Goal: Task Accomplishment & Management: Manage account settings

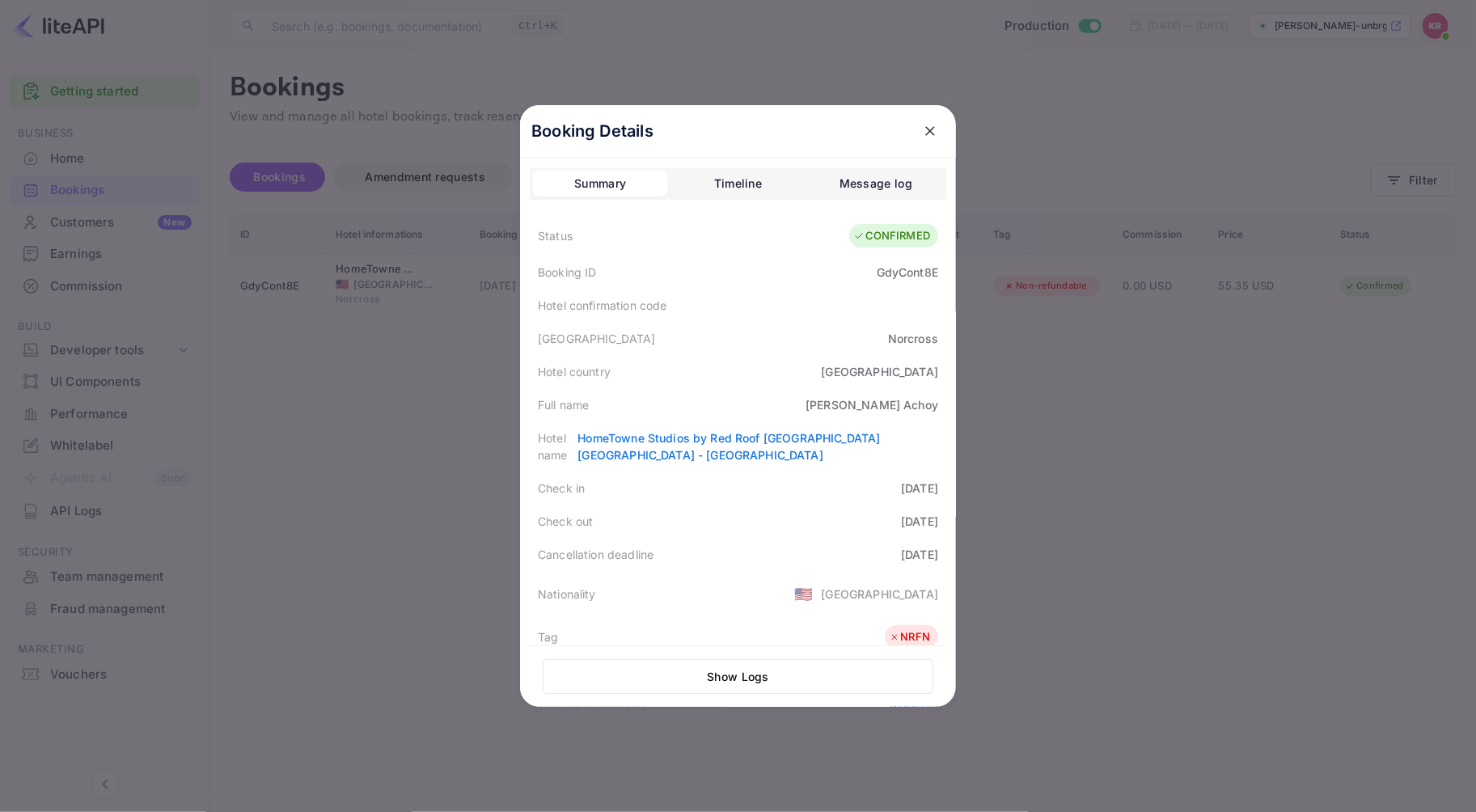
scroll to position [180, 0]
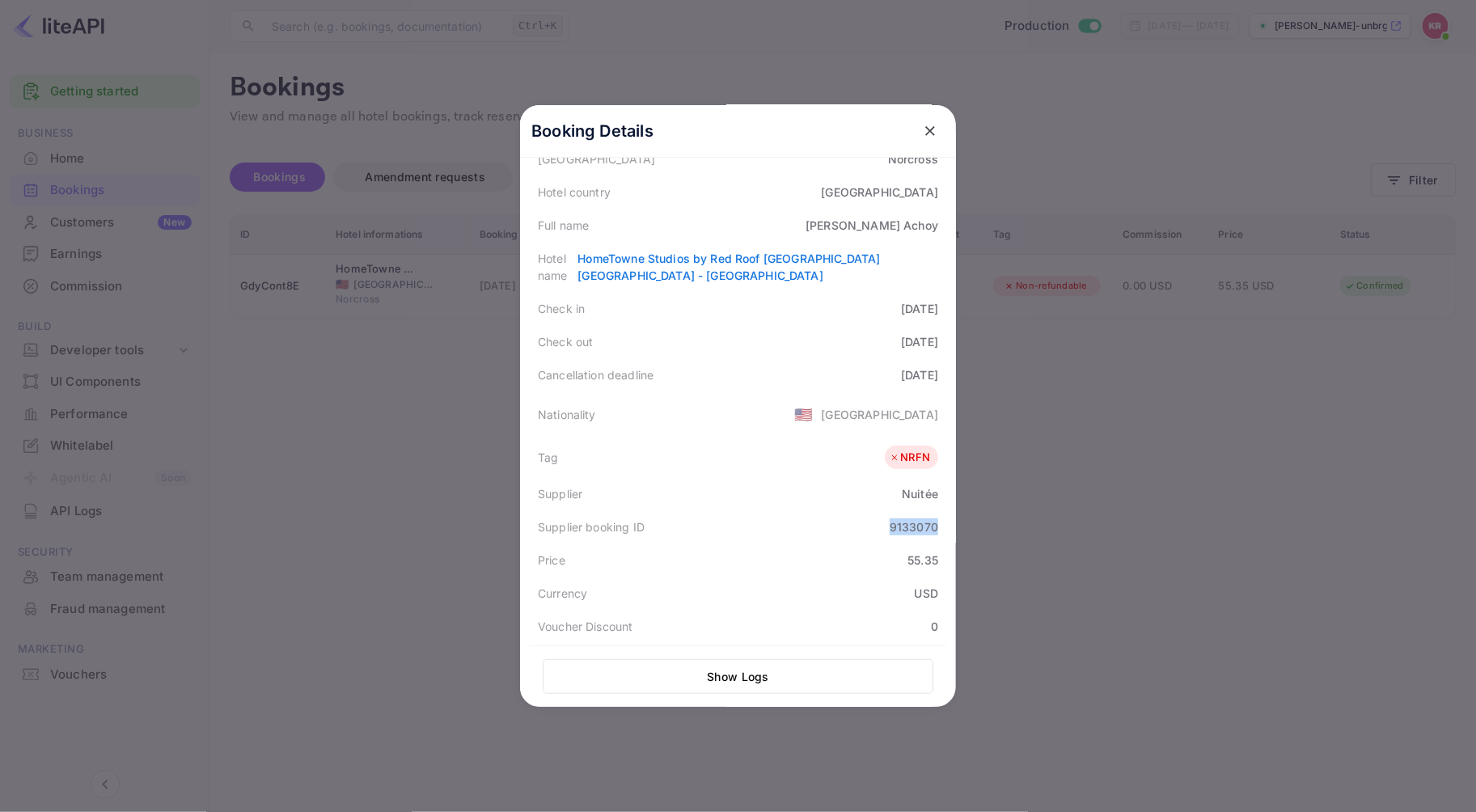
click at [925, 132] on icon "close" at bounding box center [930, 131] width 10 height 10
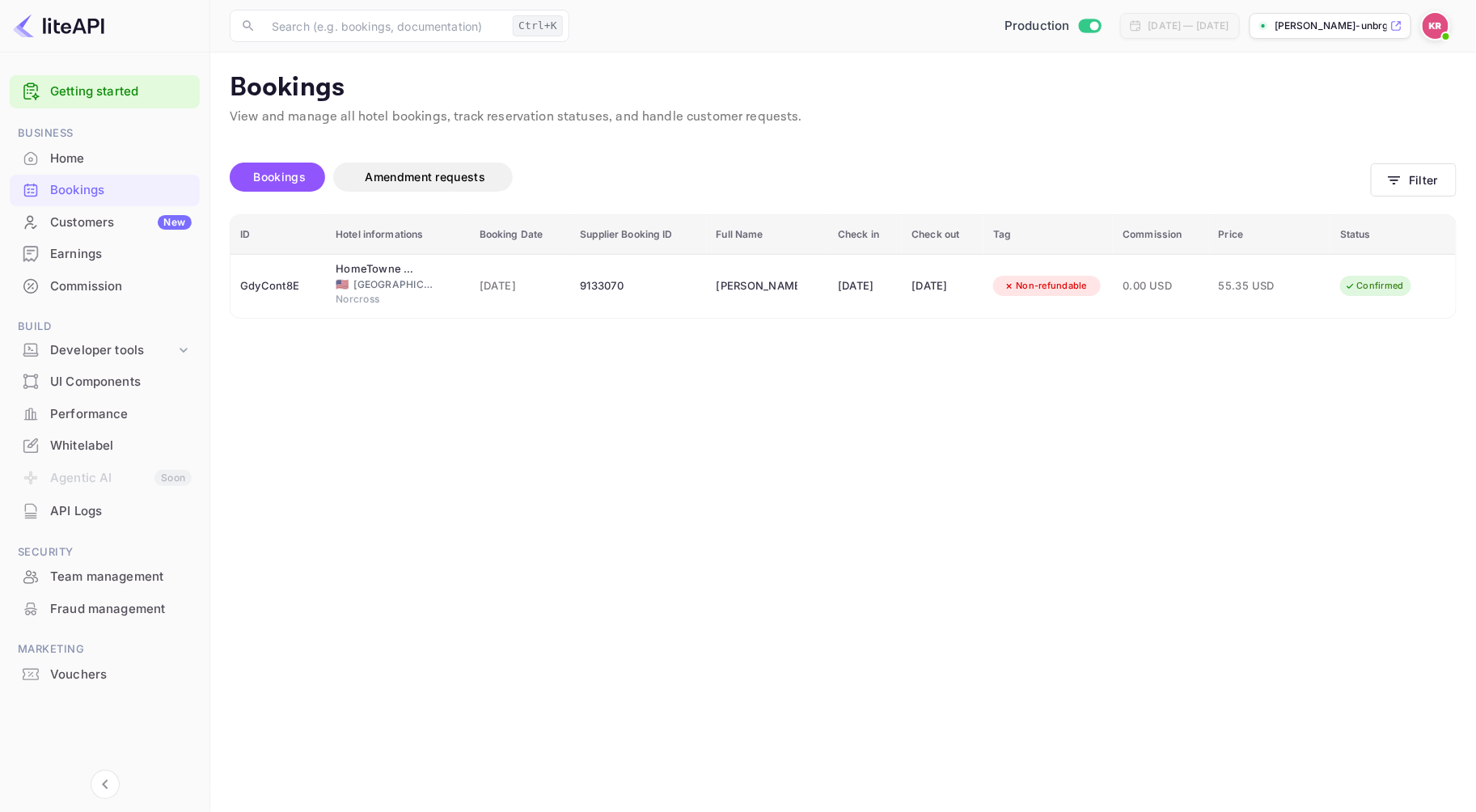
click at [1435, 29] on img at bounding box center [1435, 25] width 26 height 26
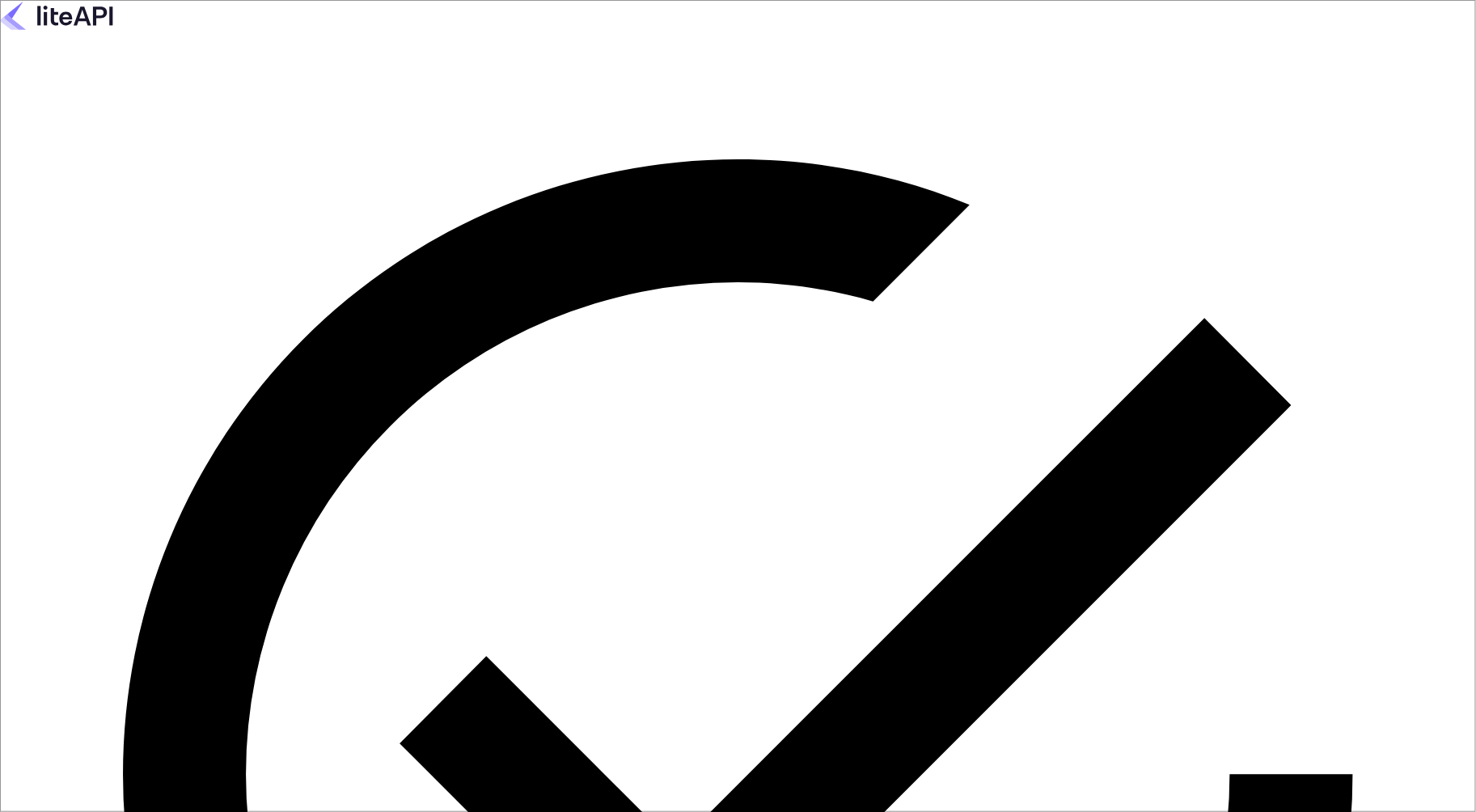
type input "[EMAIL_ADDRESS][DOMAIN_NAME]"
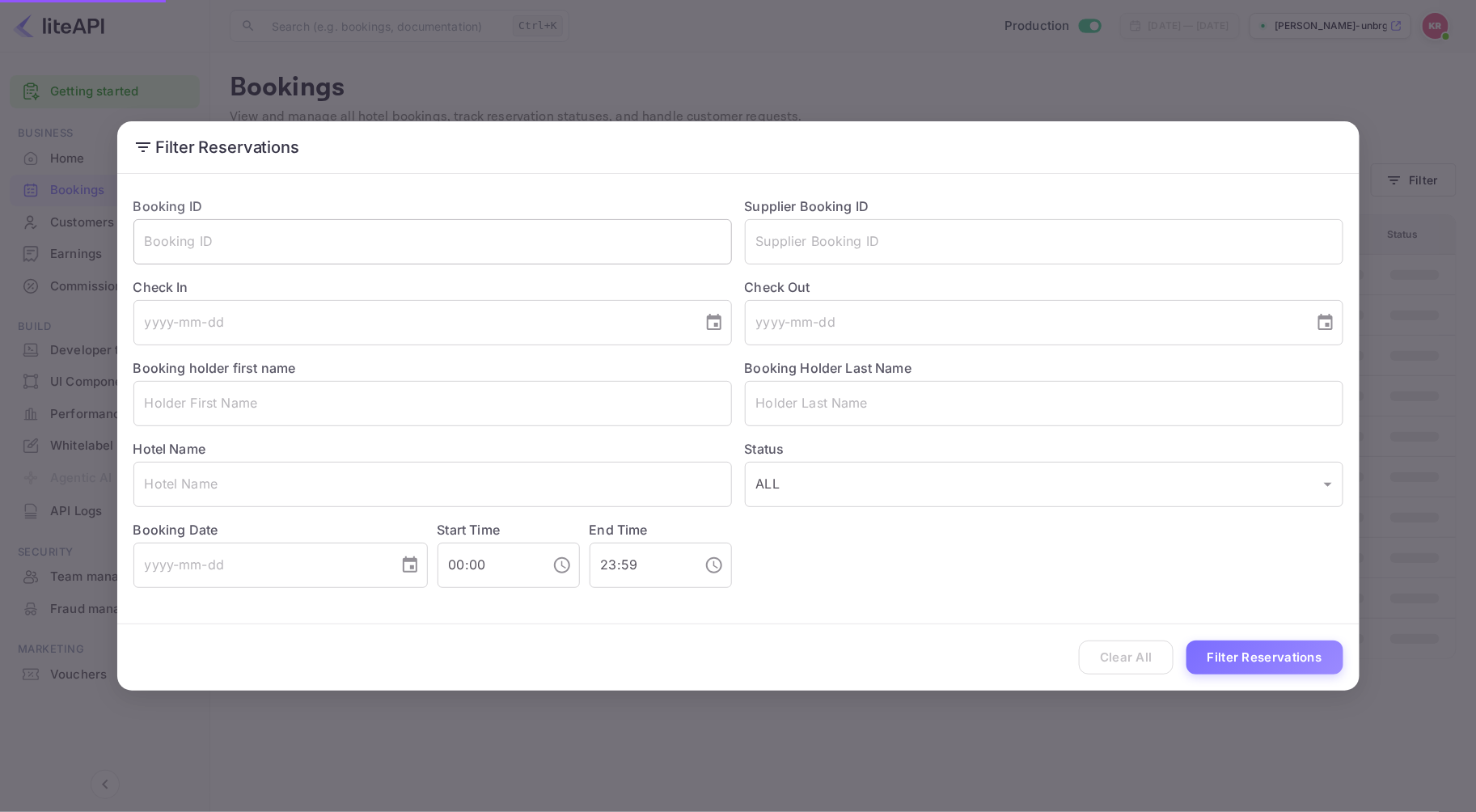
click at [300, 247] on input "text" at bounding box center [433, 241] width 598 height 45
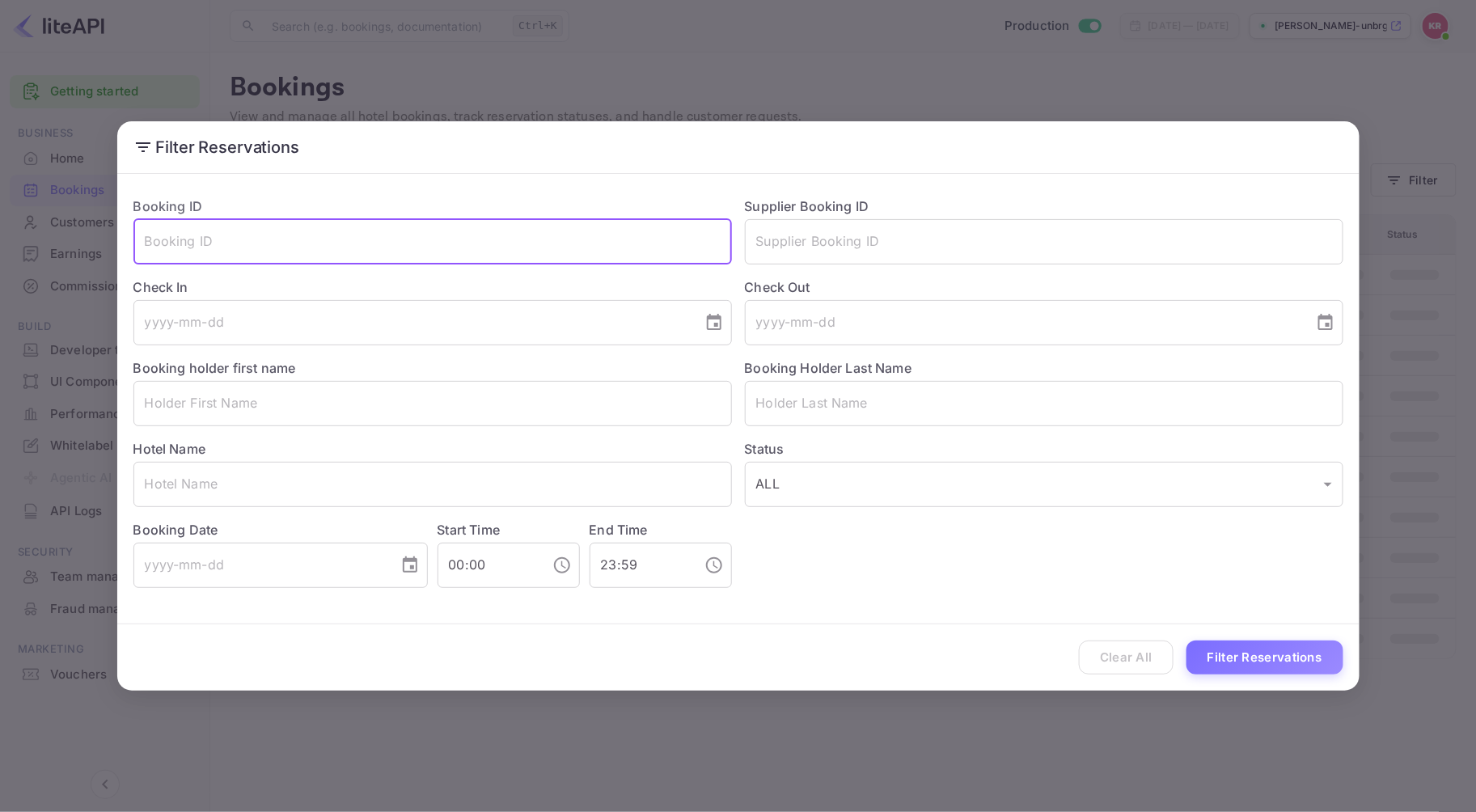
paste input "mexican_200191@hotmail.com"
drag, startPoint x: 340, startPoint y: 241, endPoint x: -99, endPoint y: 229, distance: 439.2
click at [0, 229] on html "Getting started Business Home Bookings Customers New Earnings Commission Build …" at bounding box center [738, 406] width 1476 height 812
paste input "VTpJyyEJT"
type input "VTpJyyEJT"
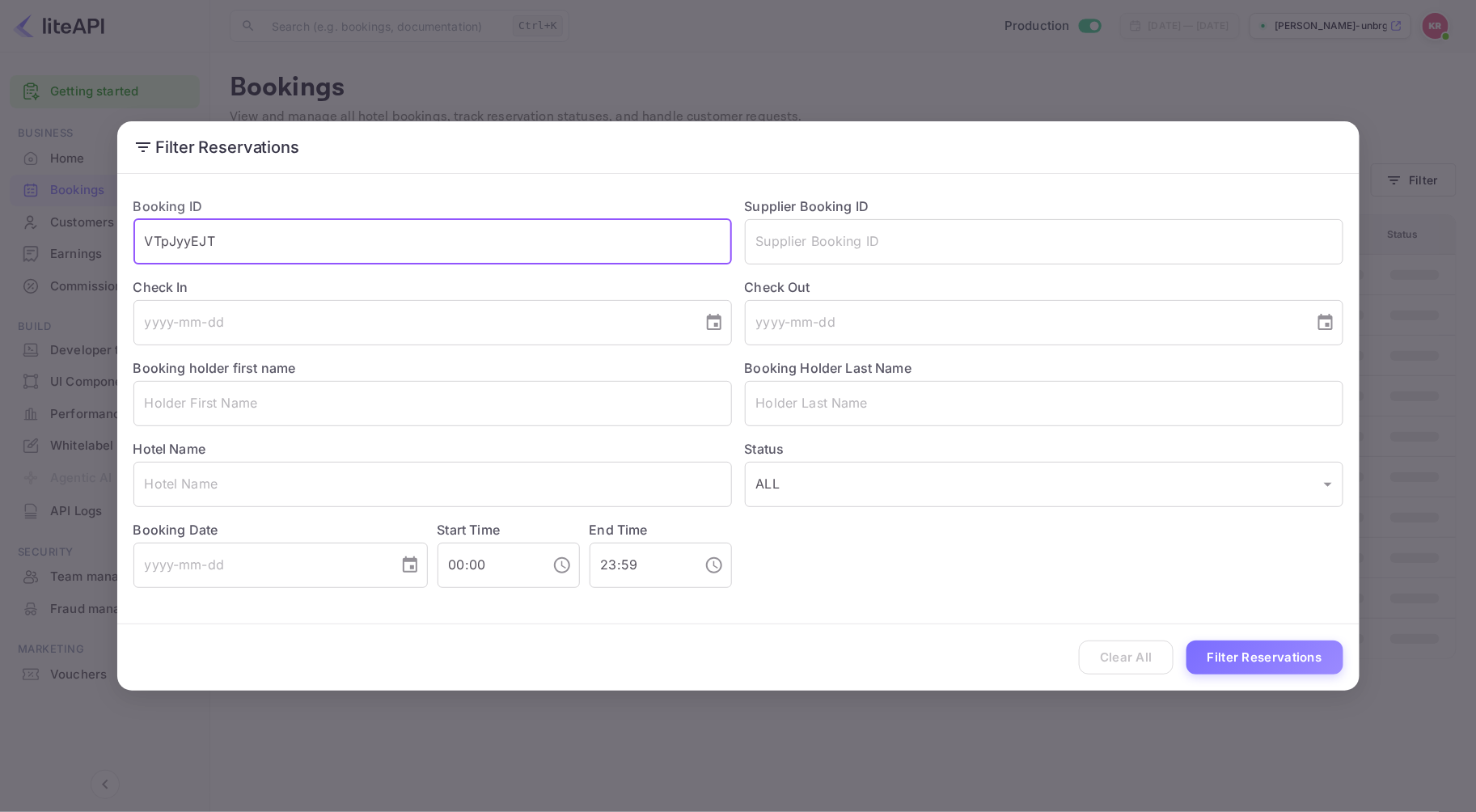
click at [1187, 641] on button "Filter Reservations" at bounding box center [1265, 658] width 157 height 35
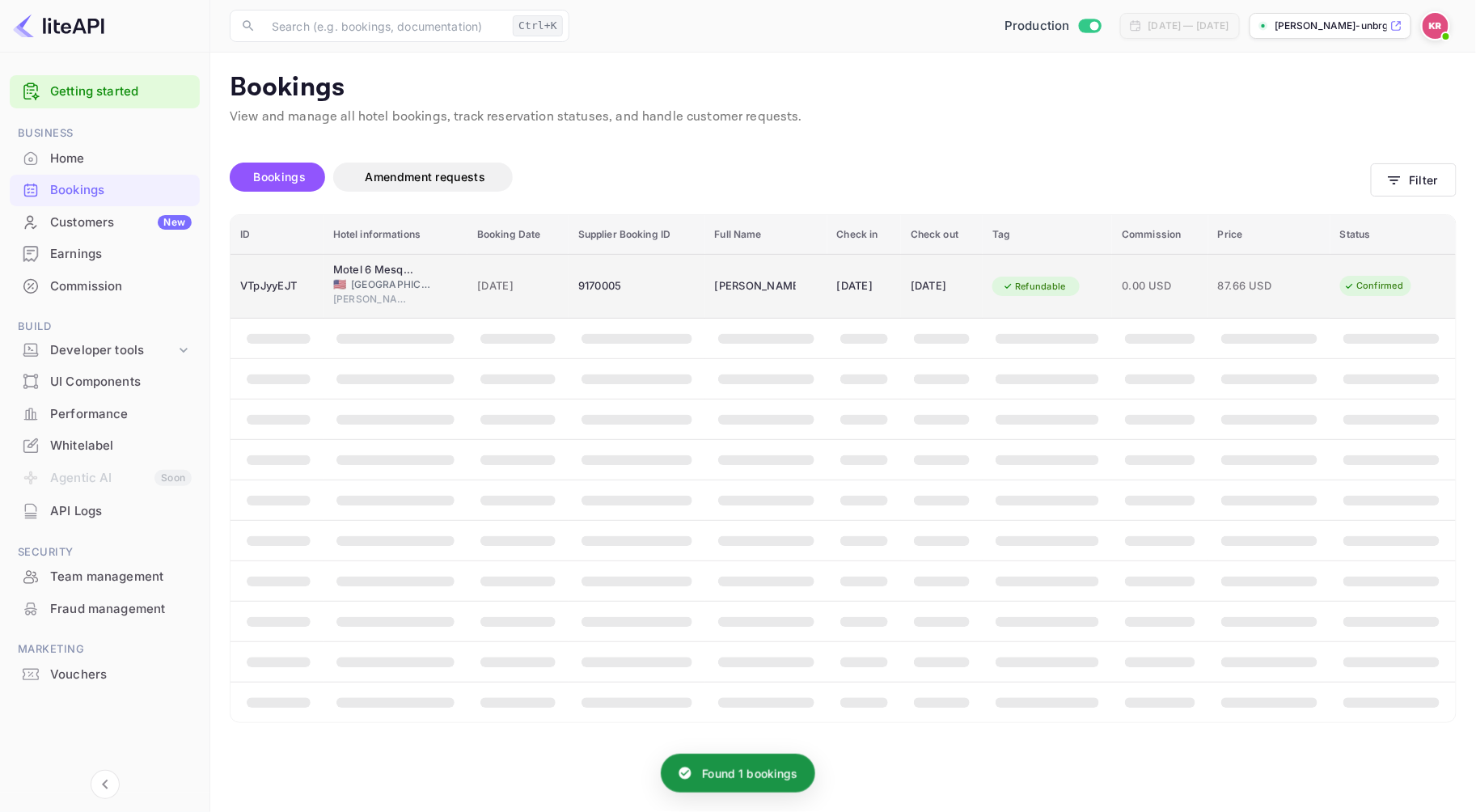
click at [859, 286] on div "02 Sep 2025" at bounding box center [864, 286] width 54 height 26
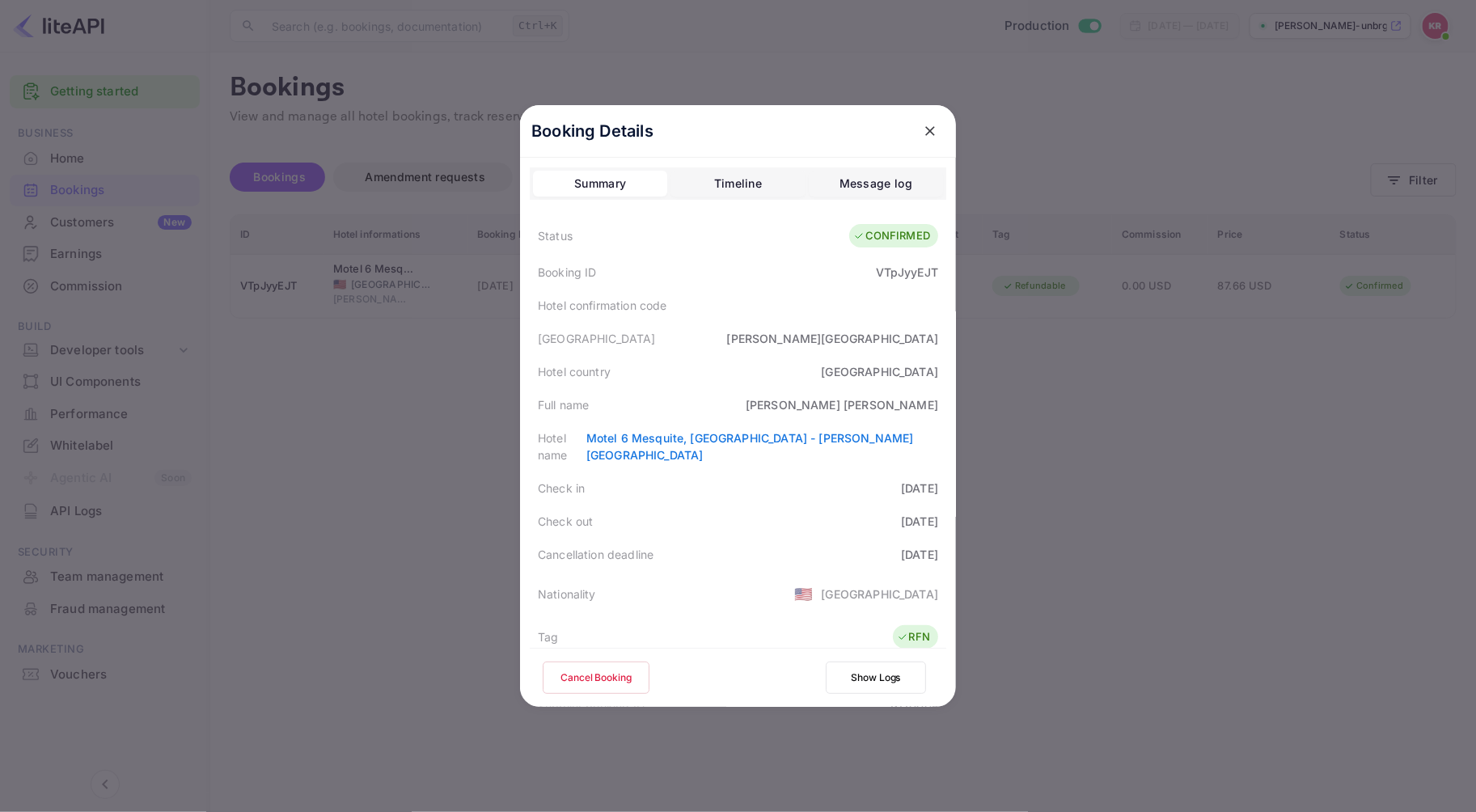
click at [624, 683] on button "Cancel Booking" at bounding box center [596, 677] width 106 height 32
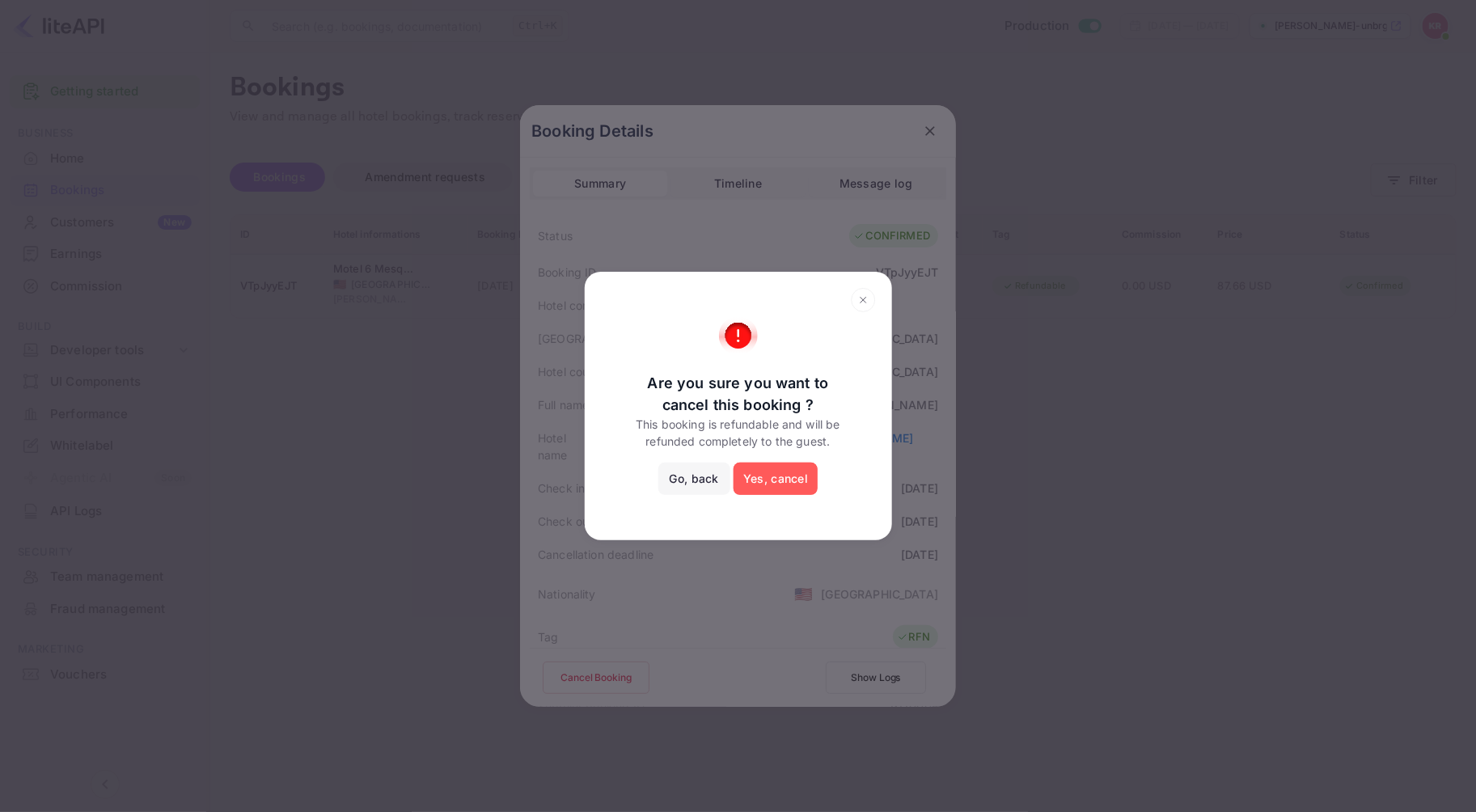
click at [804, 475] on button "Yes, cancel" at bounding box center [775, 478] width 84 height 32
